Goal: Communication & Community: Answer question/provide support

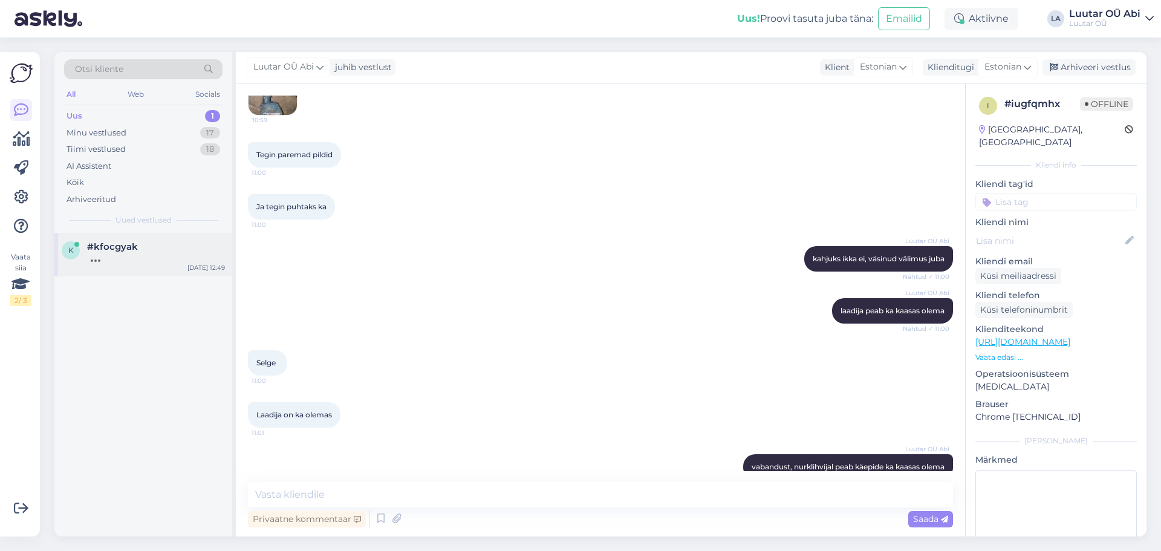
click at [165, 258] on div at bounding box center [156, 257] width 138 height 11
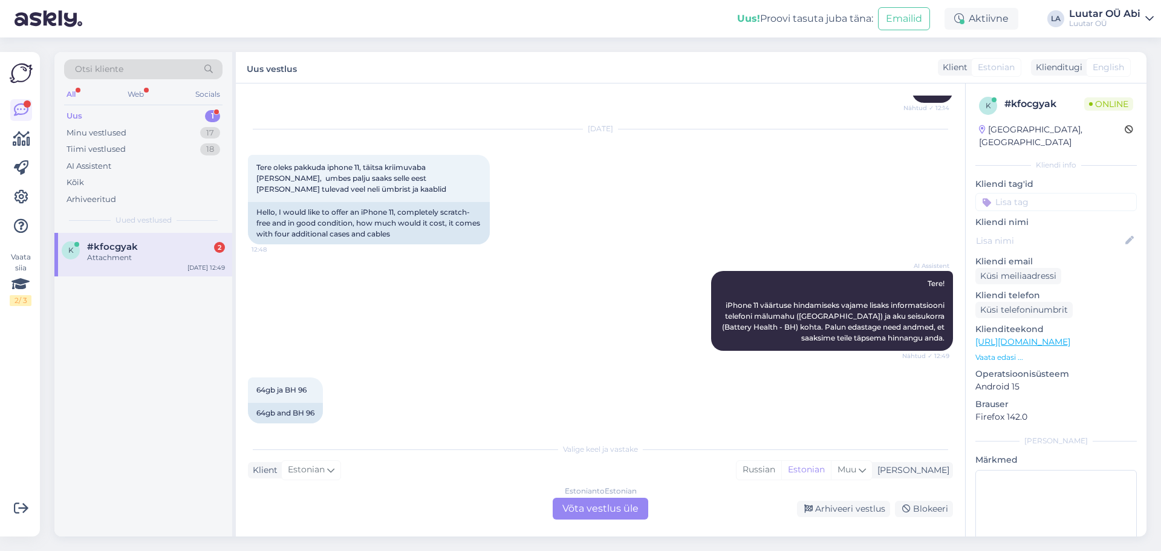
scroll to position [1021, 0]
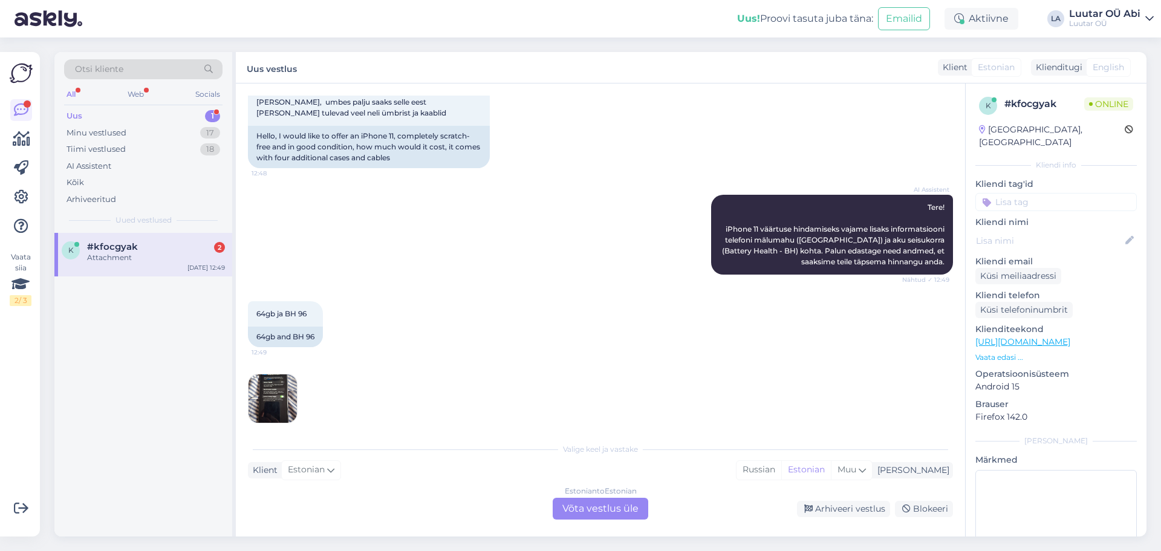
click at [268, 400] on img at bounding box center [273, 398] width 48 height 48
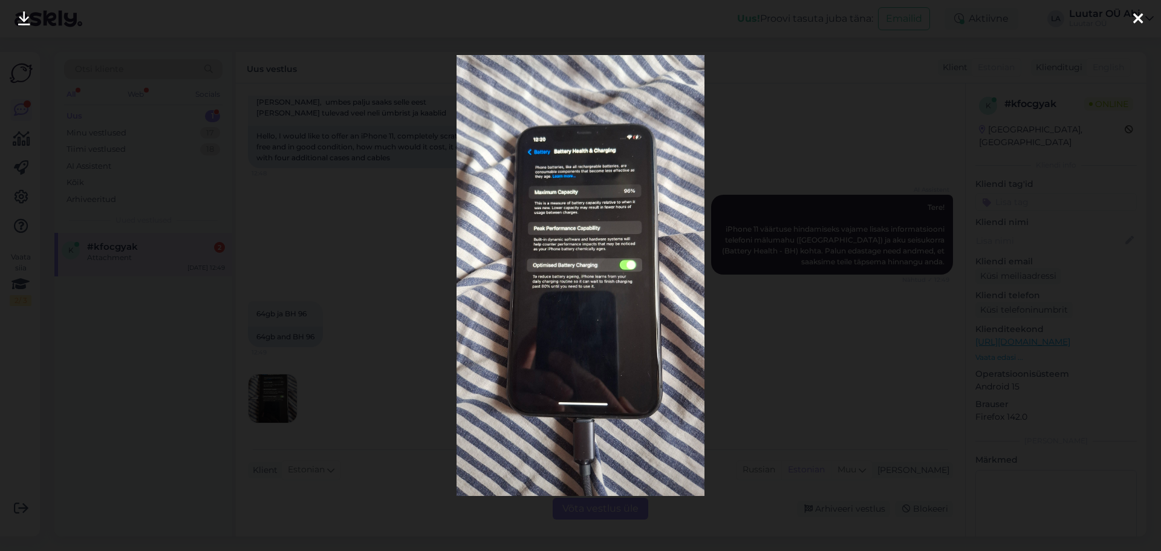
click at [411, 322] on div at bounding box center [580, 275] width 1161 height 551
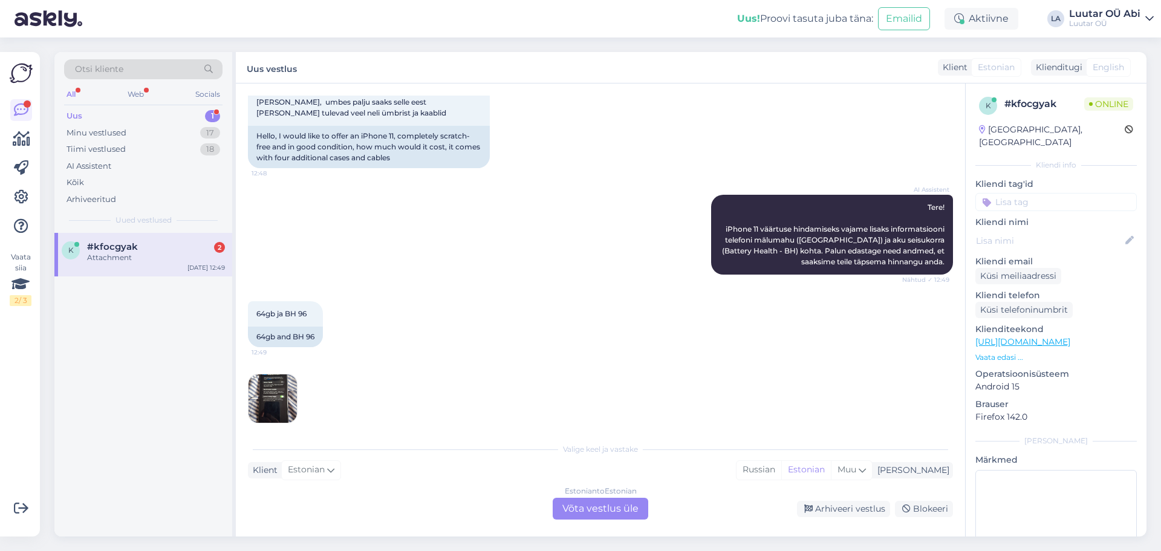
click at [611, 496] on div "Estonian to Estonian" at bounding box center [601, 491] width 72 height 11
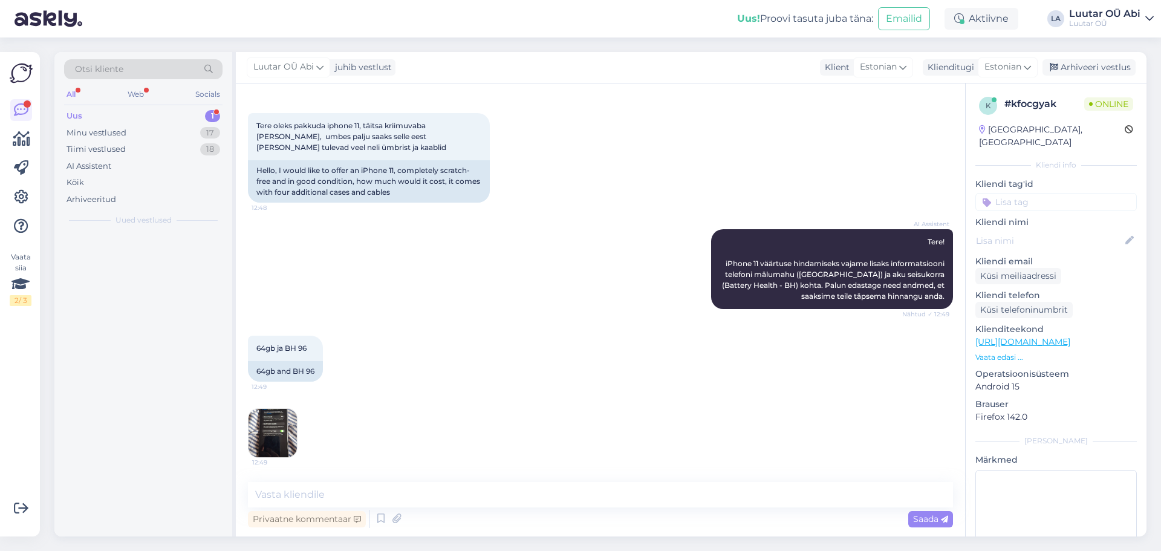
scroll to position [976, 0]
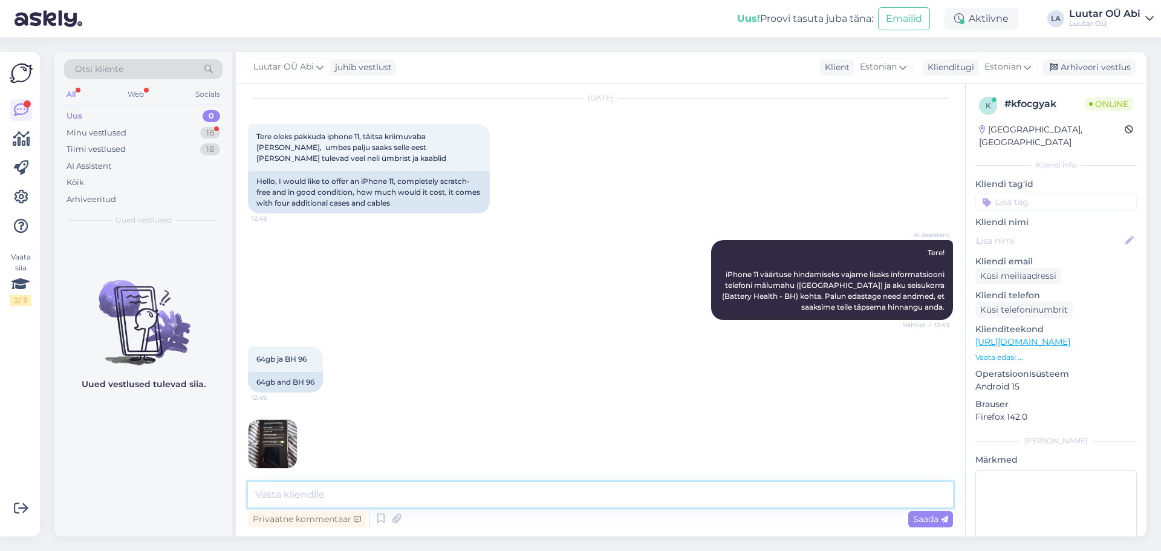
click at [610, 493] on textarea at bounding box center [600, 494] width 705 height 25
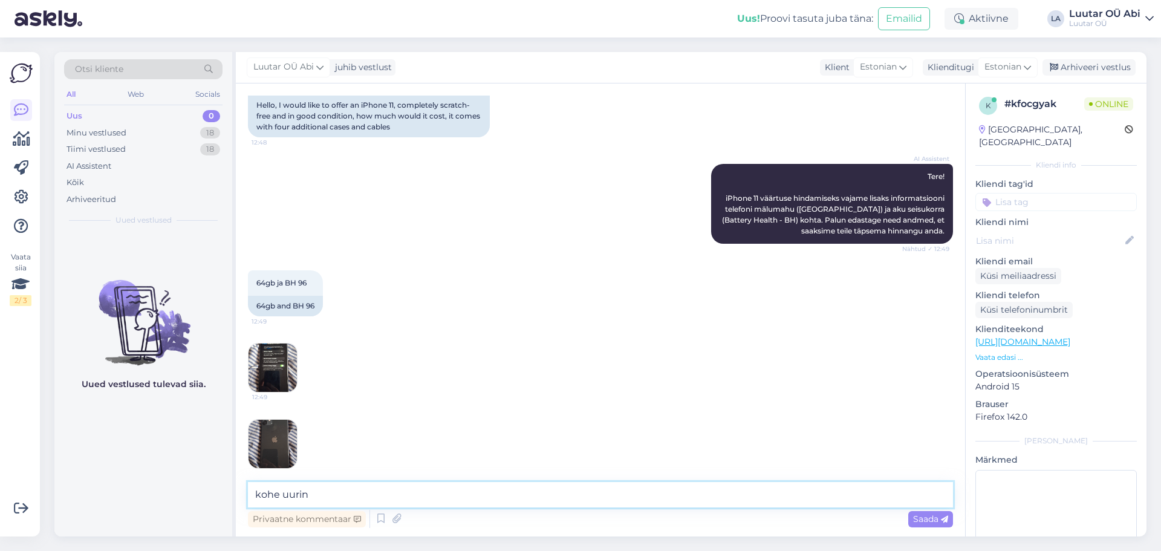
type textarea "kohe uurin"
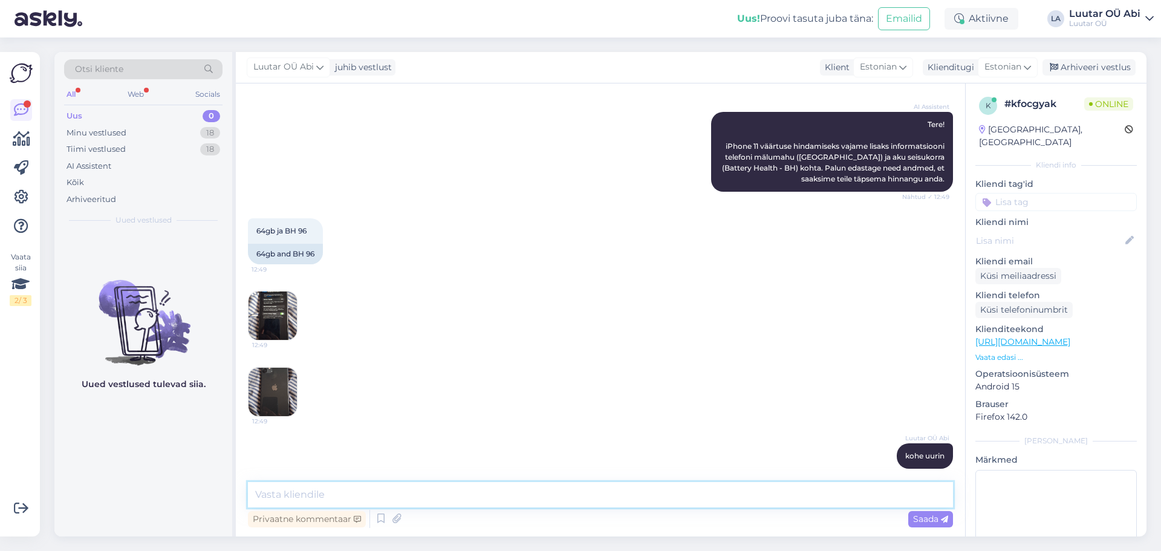
click at [469, 483] on textarea at bounding box center [600, 494] width 705 height 25
type textarea "kuni 90€ [PERSON_NAME]"
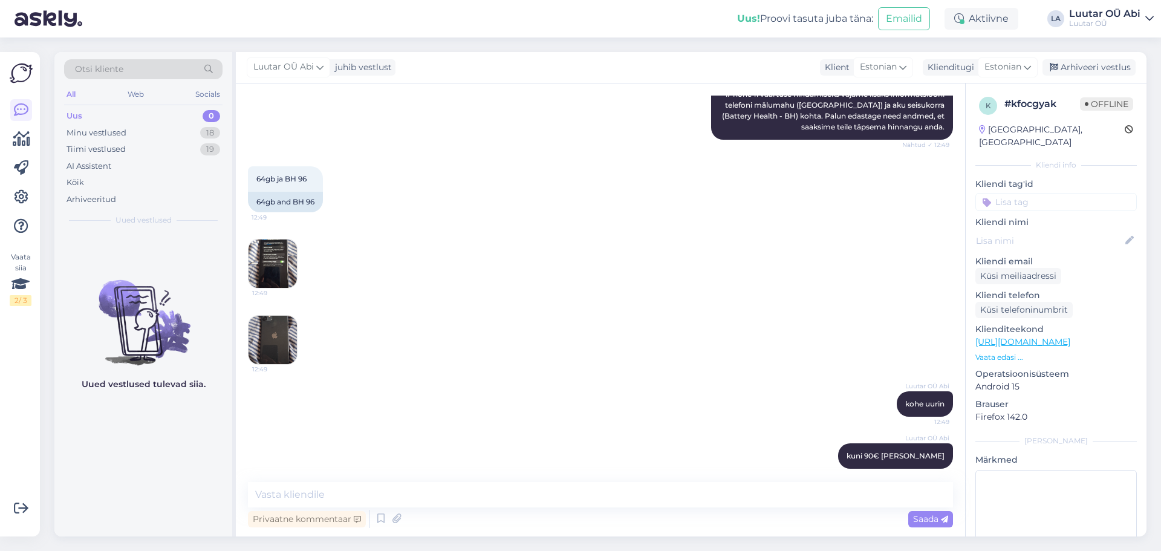
click at [461, 302] on div "12:49" at bounding box center [600, 340] width 705 height 76
click at [528, 163] on div "64gb ja BH 96 12:49 64gb and BH 96" at bounding box center [600, 189] width 705 height 73
